Goal: Task Accomplishment & Management: Manage account settings

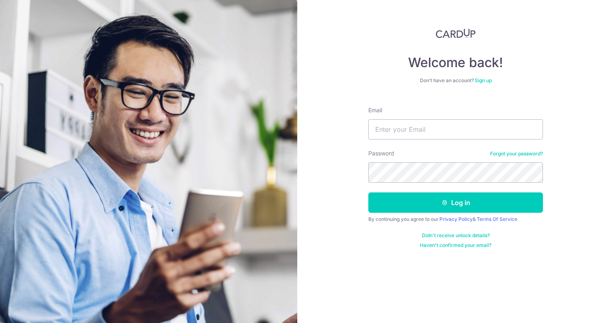
click at [419, 90] on div "Welcome back! Don’t have an account? Sign up Email Password Forgot your passwor…" at bounding box center [455, 138] width 175 height 220
click at [408, 132] on input "Email" at bounding box center [455, 129] width 175 height 20
type input "[EMAIL_ADDRESS][DOMAIN_NAME]"
click at [553, 163] on div "Welcome back! Don’t have an account? Sign up Email [EMAIL_ADDRESS][DOMAIN_NAME]…" at bounding box center [455, 161] width 317 height 323
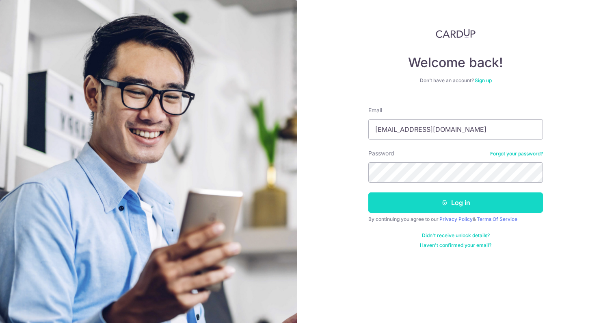
click at [455, 204] on button "Log in" at bounding box center [455, 202] width 175 height 20
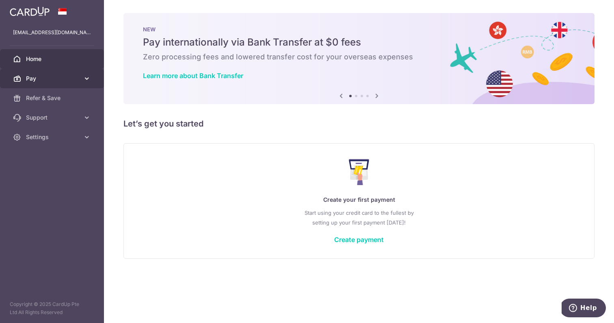
click at [84, 81] on icon at bounding box center [87, 78] width 8 height 8
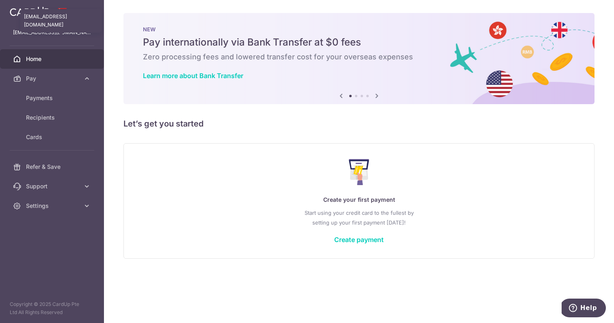
click at [42, 36] on p "[EMAIL_ADDRESS][DOMAIN_NAME]" at bounding box center [52, 32] width 78 height 8
click at [63, 12] on span at bounding box center [63, 11] width 10 height 7
click at [49, 35] on p "[EMAIL_ADDRESS][DOMAIN_NAME]" at bounding box center [52, 32] width 78 height 8
click at [64, 61] on span "Home" at bounding box center [53, 59] width 54 height 8
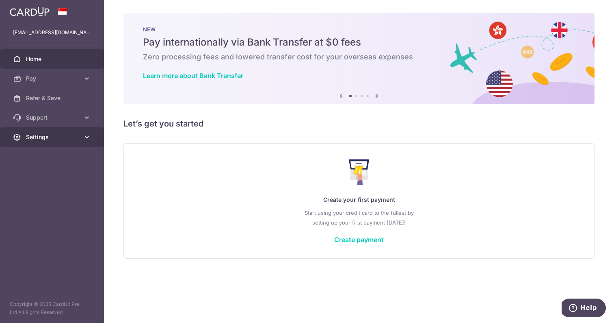
click at [61, 136] on span "Settings" at bounding box center [53, 137] width 54 height 8
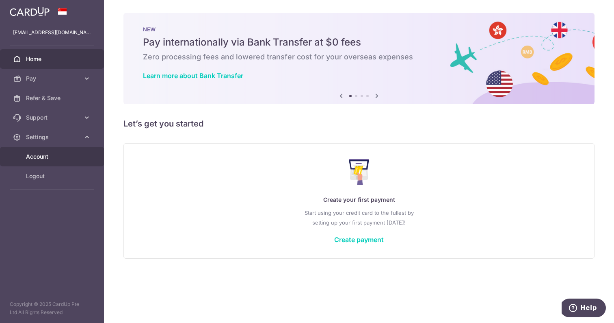
click at [39, 160] on span "Account" at bounding box center [53, 156] width 54 height 8
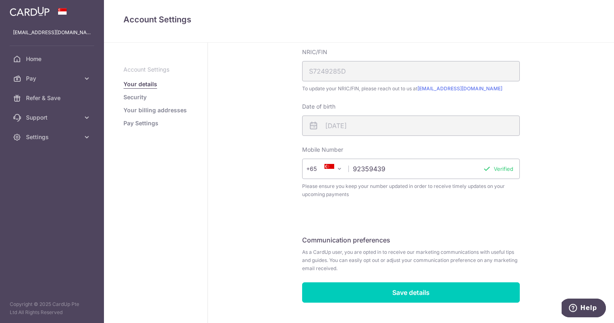
scroll to position [232, 0]
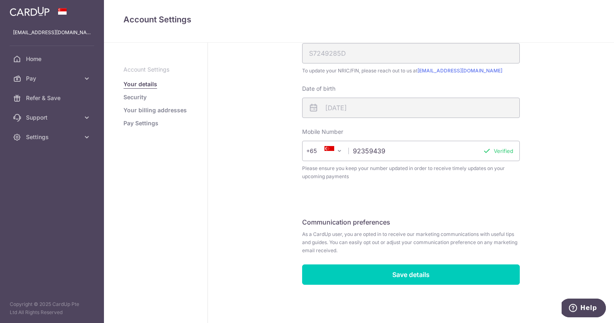
click at [139, 97] on link "Security" at bounding box center [135, 97] width 23 height 8
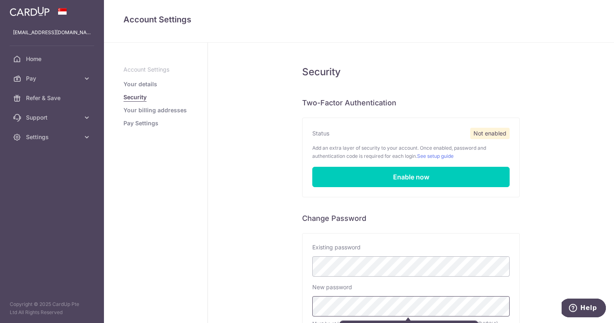
scroll to position [136, 0]
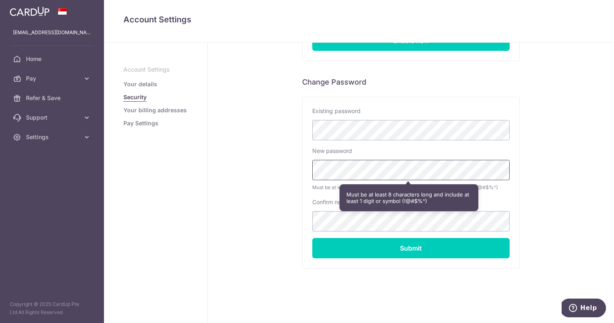
click at [279, 167] on div "Security Two-Factor Authentication Status Not enabled Add an extra layer of sec…" at bounding box center [411, 115] width 406 height 416
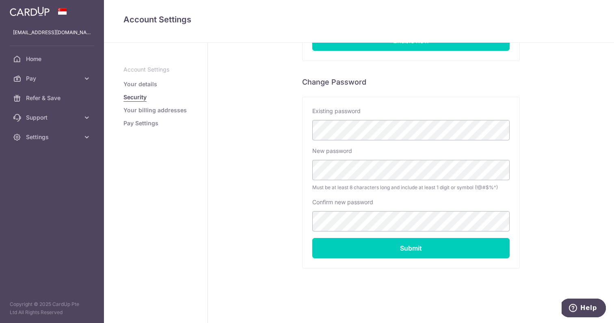
click at [189, 166] on aside "Account Settings Your details Security Your billing addresses Pay Settings" at bounding box center [156, 183] width 104 height 280
click at [69, 135] on span "Settings" at bounding box center [53, 137] width 54 height 8
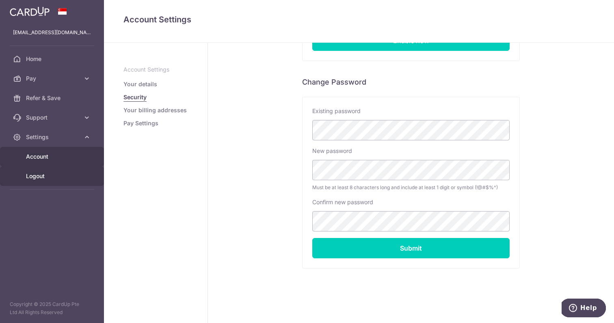
click at [39, 177] on span "Logout" at bounding box center [53, 176] width 54 height 8
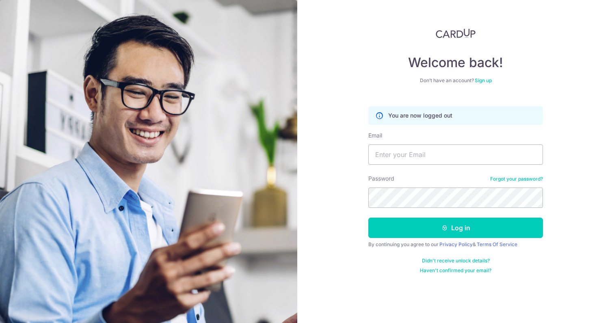
click at [336, 130] on div "Welcome back! Don’t have an account? Sign up You are now logged out Email Passw…" at bounding box center [455, 161] width 317 height 323
click at [408, 150] on input "Email" at bounding box center [455, 154] width 175 height 20
type input "eh.heart.md@gmail.com"
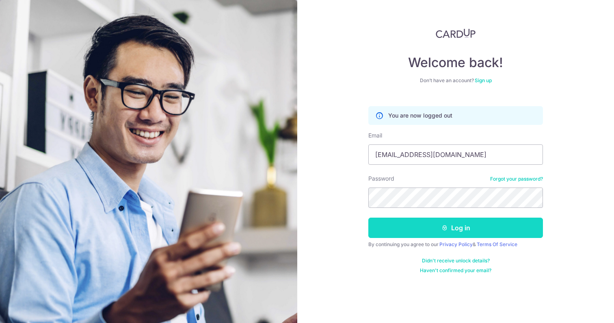
click at [412, 225] on button "Log in" at bounding box center [455, 227] width 175 height 20
